Goal: Book appointment/travel/reservation

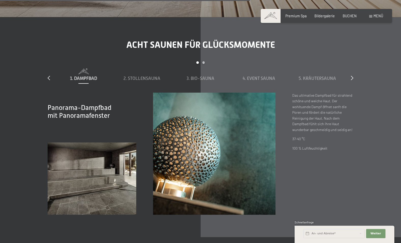
scroll to position [1534, 0]
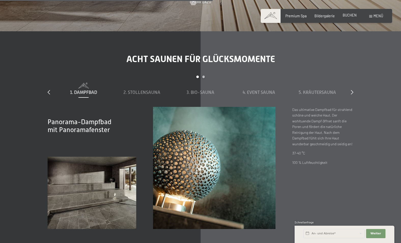
click at [350, 16] on span "BUCHEN" at bounding box center [350, 15] width 14 height 4
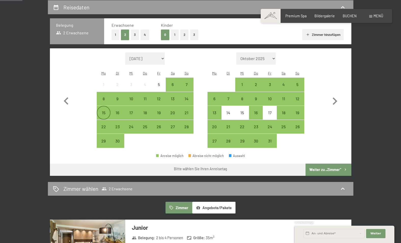
scroll to position [53, 0]
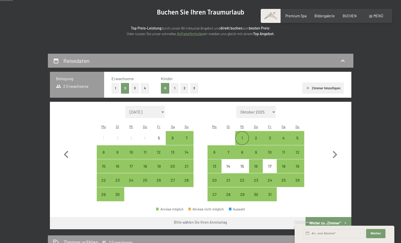
click at [243, 132] on div "1" at bounding box center [242, 138] width 13 height 13
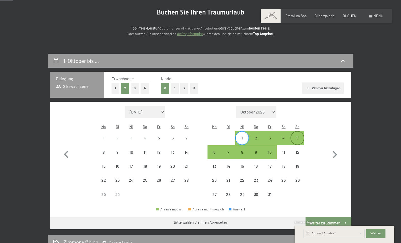
click at [297, 136] on div "5" at bounding box center [297, 142] width 13 height 13
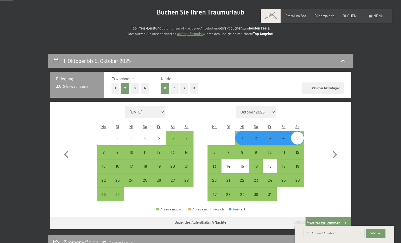
click at [331, 217] on button "Weiter zu „Zimmer“" at bounding box center [328, 223] width 46 height 12
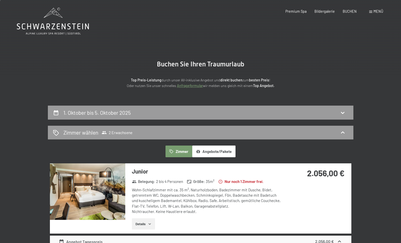
scroll to position [41, 0]
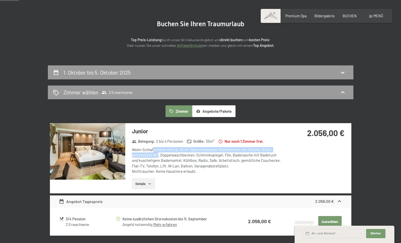
drag, startPoint x: 154, startPoint y: 148, endPoint x: 159, endPoint y: 156, distance: 9.3
click at [159, 156] on div "Wohn-Schlafzimmer mit ca. 35 m², Naturholzboden, Badezimmer mit Dusche, Bidet, …" at bounding box center [207, 160] width 151 height 27
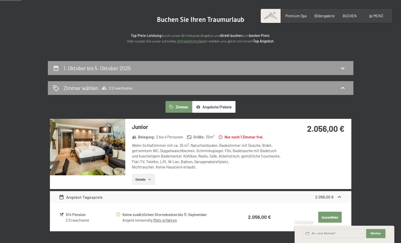
scroll to position [46, 0]
click at [147, 178] on button "Details" at bounding box center [143, 179] width 23 height 11
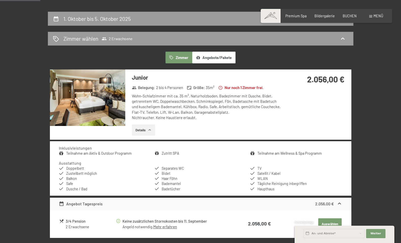
scroll to position [96, 0]
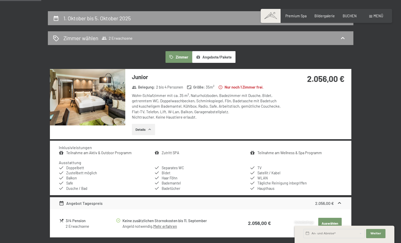
click at [147, 129] on button "Details" at bounding box center [143, 129] width 23 height 11
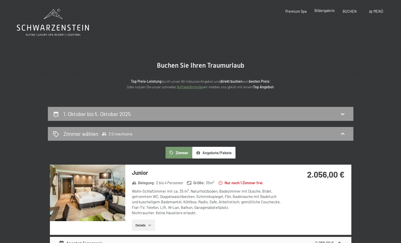
scroll to position [0, 0]
click at [326, 13] on div "Bildergalerie" at bounding box center [324, 10] width 20 height 5
click at [326, 11] on span "Bildergalerie" at bounding box center [324, 10] width 20 height 4
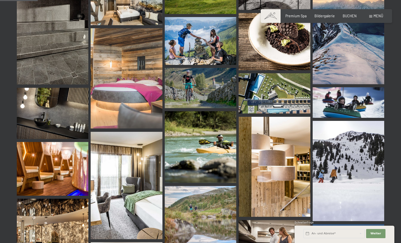
scroll to position [533, 0]
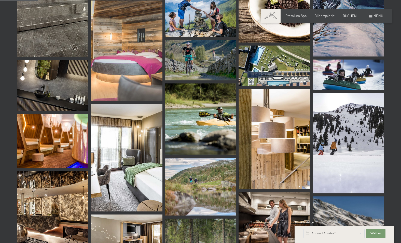
click at [128, 147] on img at bounding box center [127, 157] width 72 height 107
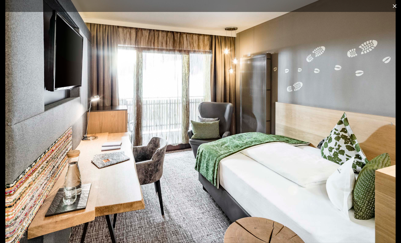
click at [393, 10] on button "Close gallery" at bounding box center [394, 6] width 13 height 12
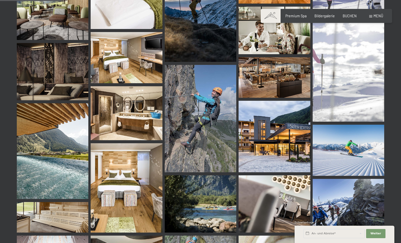
scroll to position [940, 0]
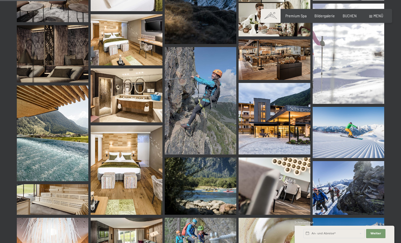
click at [299, 121] on img at bounding box center [274, 119] width 72 height 72
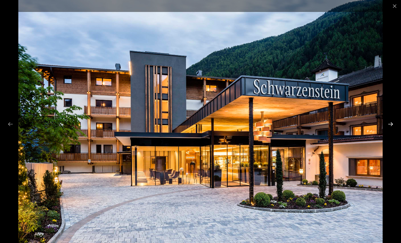
click at [392, 123] on button "Next slide" at bounding box center [390, 124] width 11 height 10
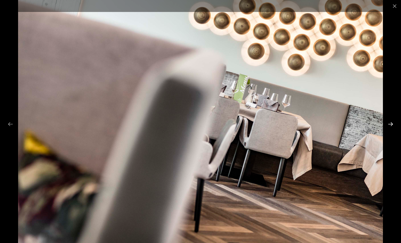
click at [392, 123] on button "Next slide" at bounding box center [390, 124] width 11 height 10
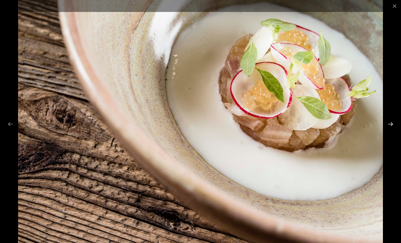
click at [392, 123] on button "Next slide" at bounding box center [390, 124] width 11 height 10
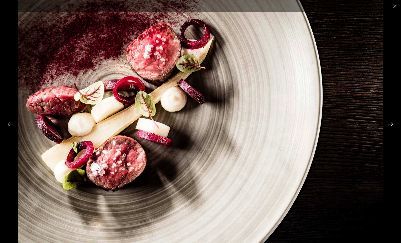
click at [390, 123] on button "Next slide" at bounding box center [390, 124] width 11 height 10
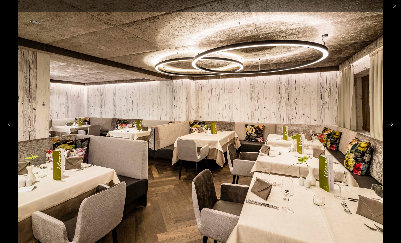
click at [391, 122] on button "Next slide" at bounding box center [390, 124] width 11 height 10
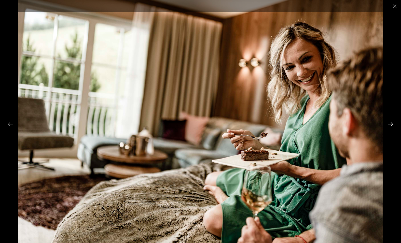
click at [390, 123] on button "Next slide" at bounding box center [390, 124] width 11 height 10
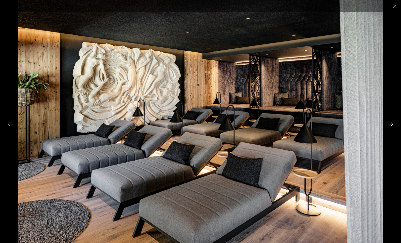
click at [390, 123] on button "Next slide" at bounding box center [390, 124] width 11 height 10
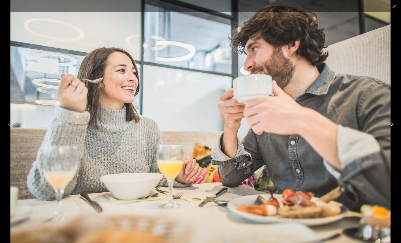
click at [390, 123] on button "Next slide" at bounding box center [390, 124] width 11 height 10
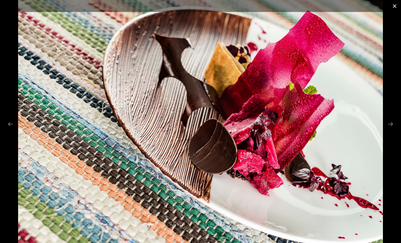
click at [393, 8] on button "Close gallery" at bounding box center [394, 6] width 13 height 12
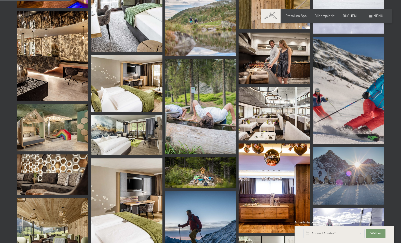
scroll to position [149, 0]
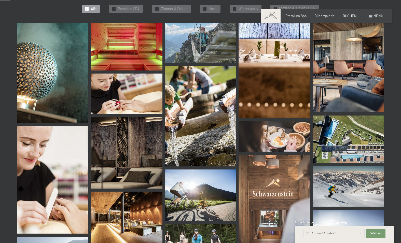
click at [369, 17] on div "Buchen Anfragen Premium Spa Bildergalerie BUCHEN Menü DE IT EN Gutschein Bilder…" at bounding box center [326, 15] width 113 height 5
click at [372, 16] on span at bounding box center [370, 16] width 3 height 2
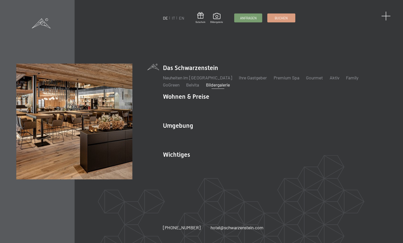
click at [388, 15] on span at bounding box center [385, 15] width 9 height 9
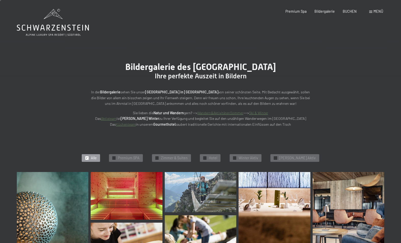
scroll to position [0, 0]
click at [328, 11] on span "Bildergalerie" at bounding box center [324, 10] width 20 height 4
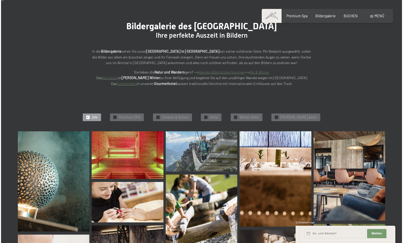
scroll to position [45, 0]
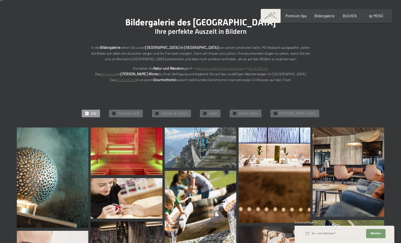
click at [374, 17] on span "Menü" at bounding box center [378, 16] width 10 height 4
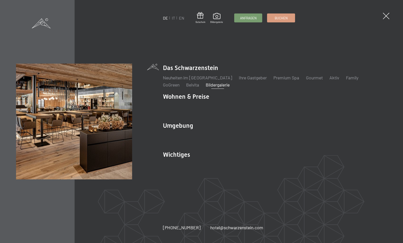
click at [144, 45] on div "DE IT EN Gutschein Bildergalerie Anfragen Buchen DE IT EN Das Schwarzenstein Ne…" at bounding box center [201, 121] width 403 height 243
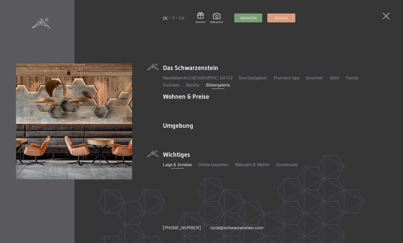
click at [176, 164] on link "Lage & Anreise" at bounding box center [177, 165] width 29 height 6
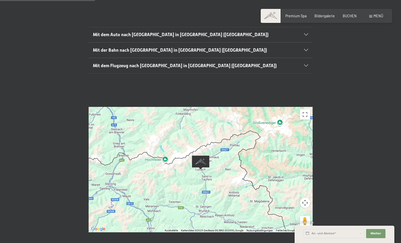
scroll to position [149, 0]
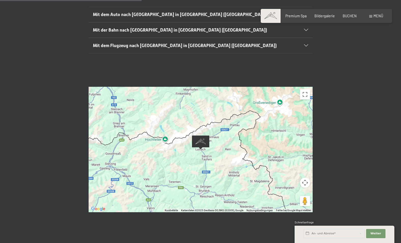
click at [190, 156] on div at bounding box center [201, 149] width 224 height 125
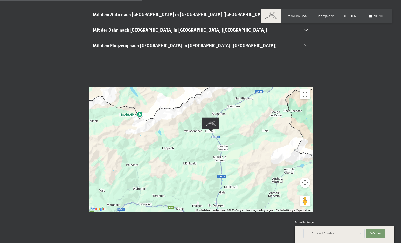
click at [200, 145] on div at bounding box center [201, 149] width 224 height 125
